Goal: Check status: Check status

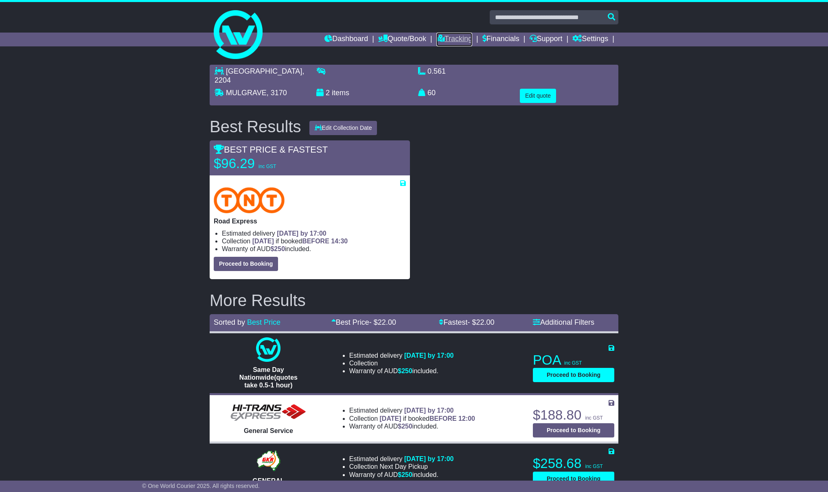
click at [451, 37] on link "Tracking" at bounding box center [455, 40] width 36 height 14
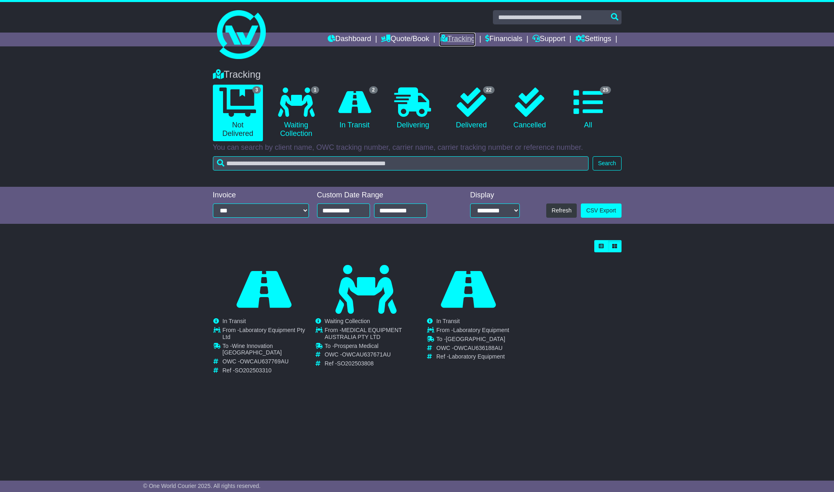
click at [448, 37] on link "Tracking" at bounding box center [457, 40] width 36 height 14
